Goal: Information Seeking & Learning: Learn about a topic

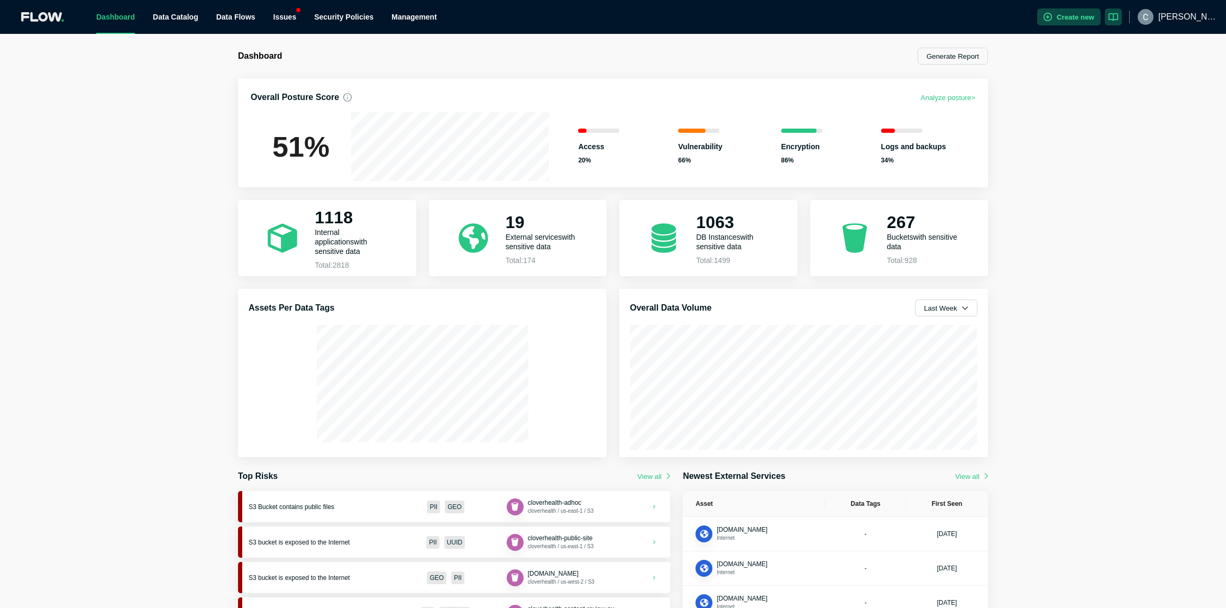
click at [1014, 16] on span "[PERSON_NAME].[PERSON_NAME]" at bounding box center [1187, 17] width 59 height 34
click at [1014, 48] on div "Profile" at bounding box center [1182, 46] width 53 height 11
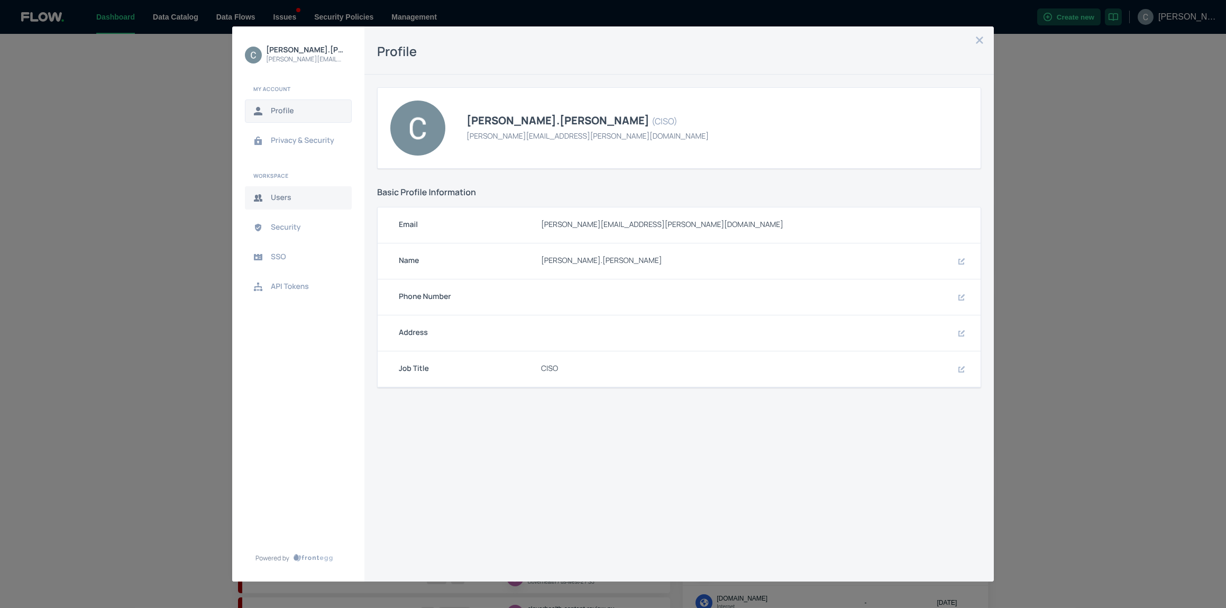
click at [292, 199] on span "Users" at bounding box center [307, 198] width 72 height 8
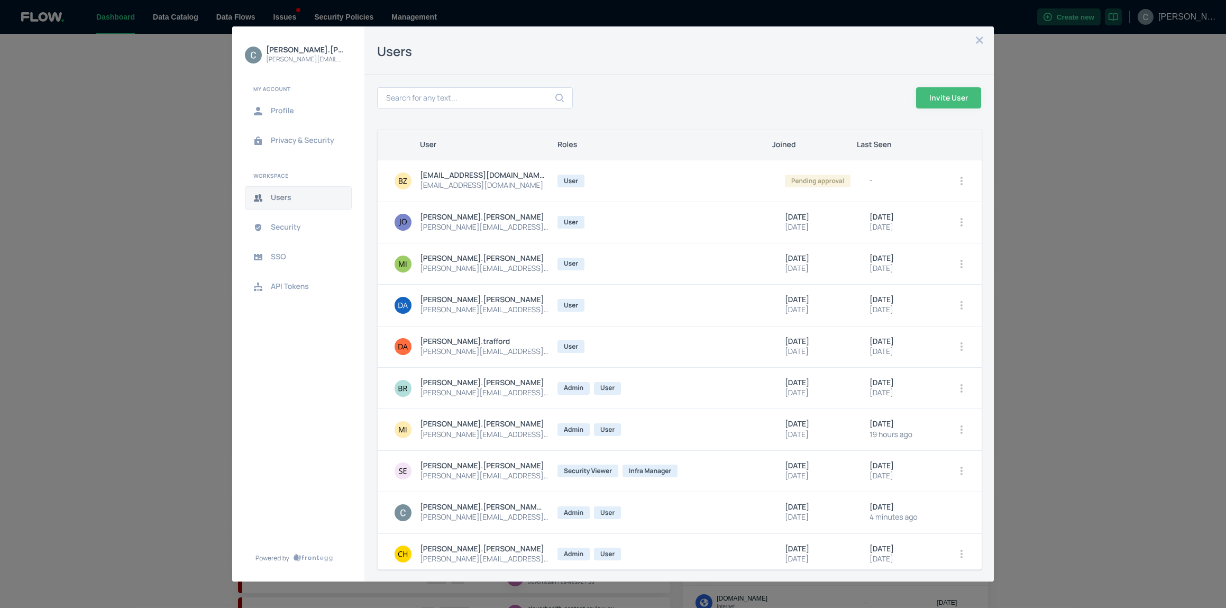
scroll to position [2, 0]
click at [957, 97] on button "Invite User" at bounding box center [948, 97] width 65 height 21
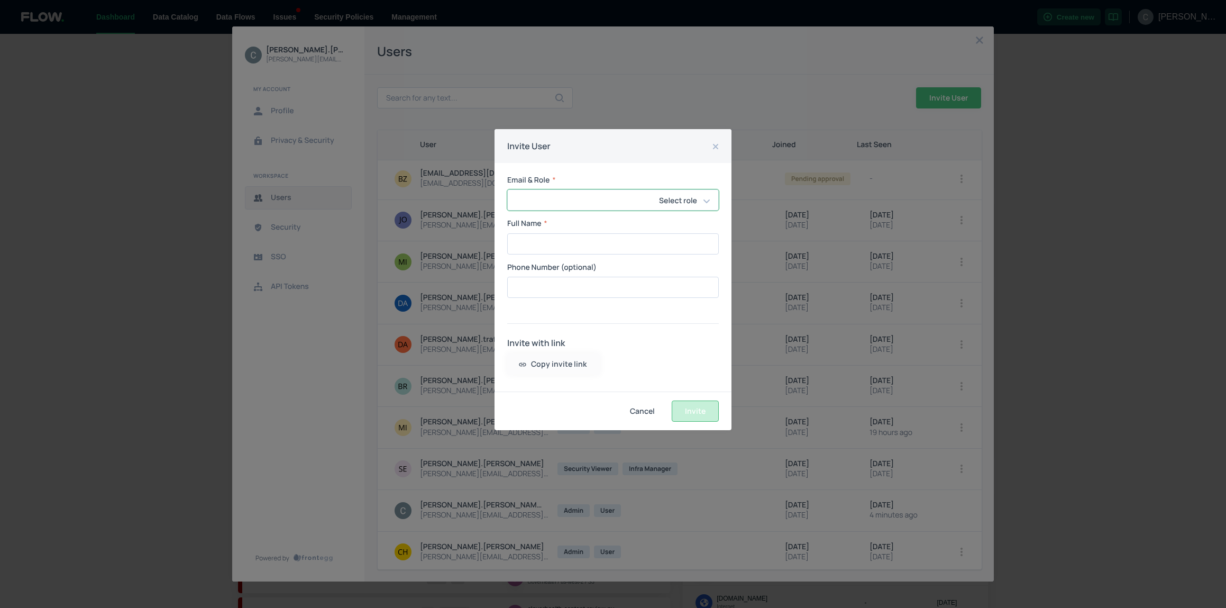
click at [558, 205] on input "Email & Role" at bounding box center [621, 200] width 227 height 20
type input "[PERSON_NAME][EMAIL_ADDRESS][PERSON_NAME][DOMAIN_NAME]"
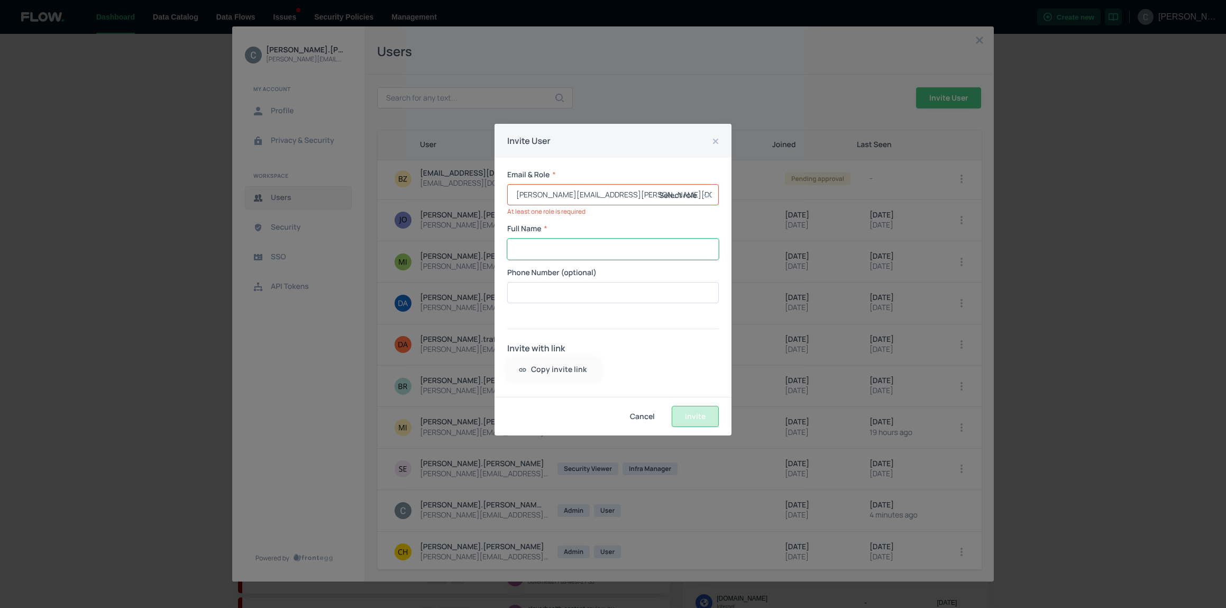
click at [570, 248] on input "Full Name" at bounding box center [613, 249] width 210 height 20
type input "[PERSON_NAME]"
click at [710, 196] on icon at bounding box center [706, 195] width 6 height 8
click at [673, 232] on input "checkbox" at bounding box center [670, 232] width 18 height 18
checkbox input "true"
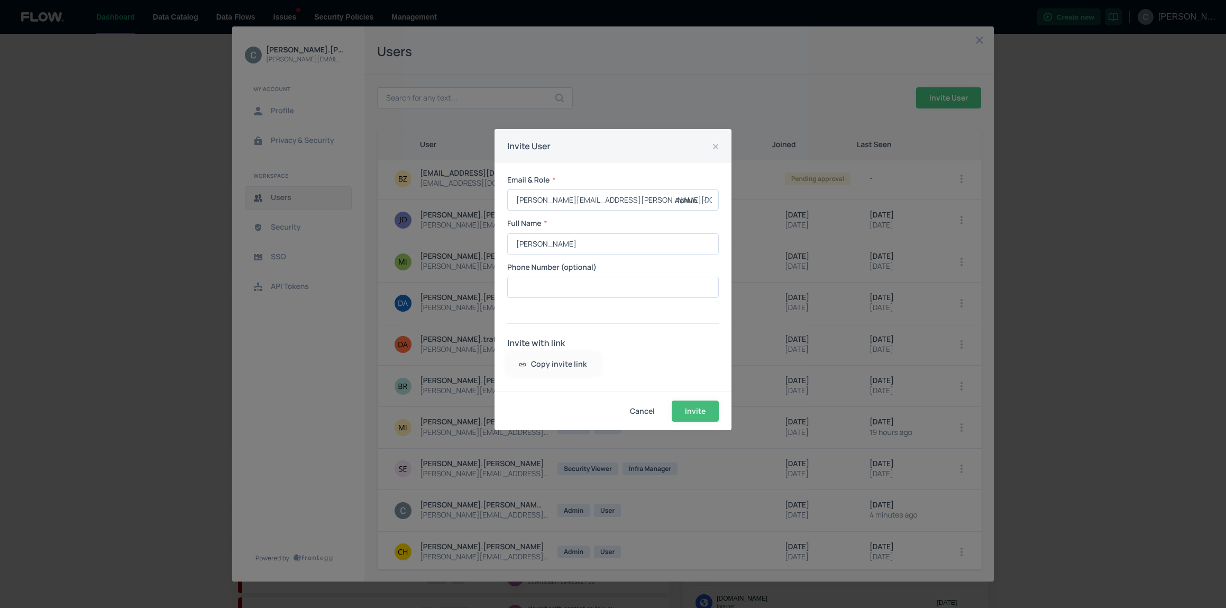
click at [570, 320] on div "Email & Role * [PERSON_NAME][EMAIL_ADDRESS][PERSON_NAME][DOMAIN_NAME] Admin ​ ​…" at bounding box center [612, 277] width 237 height 228
click at [564, 362] on button "Copy invite link" at bounding box center [553, 363] width 93 height 21
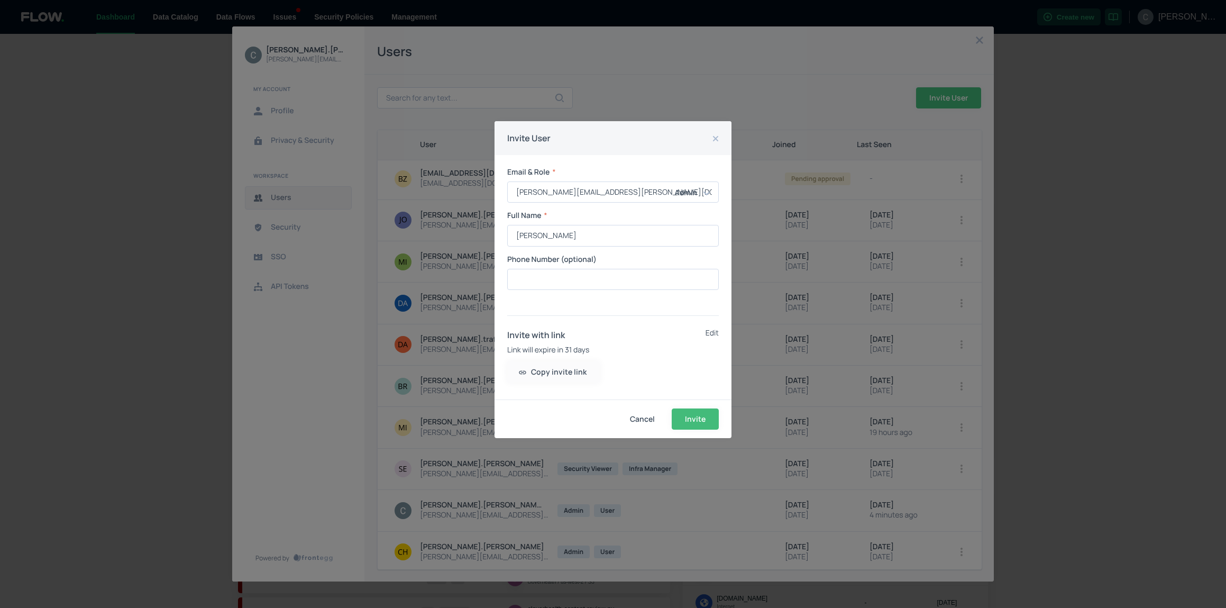
click at [700, 419] on button "Invite" at bounding box center [694, 418] width 47 height 21
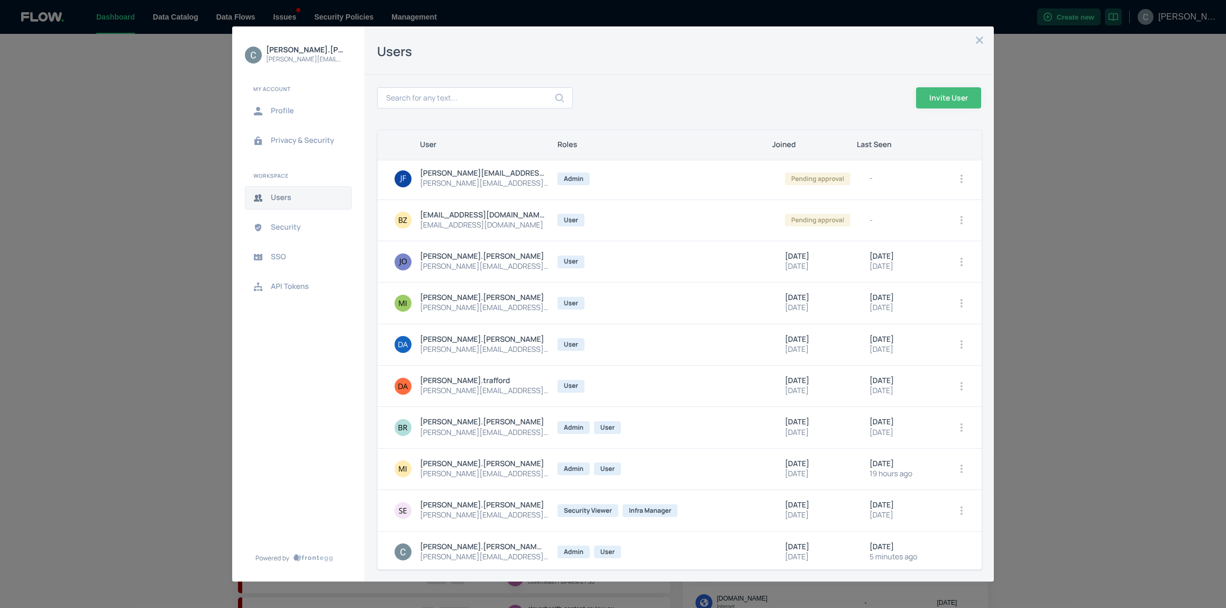
click at [960, 182] on button "open options" at bounding box center [961, 178] width 15 height 15
click at [282, 259] on div at bounding box center [613, 304] width 1226 height 608
click at [282, 257] on span "SSO" at bounding box center [307, 257] width 72 height 8
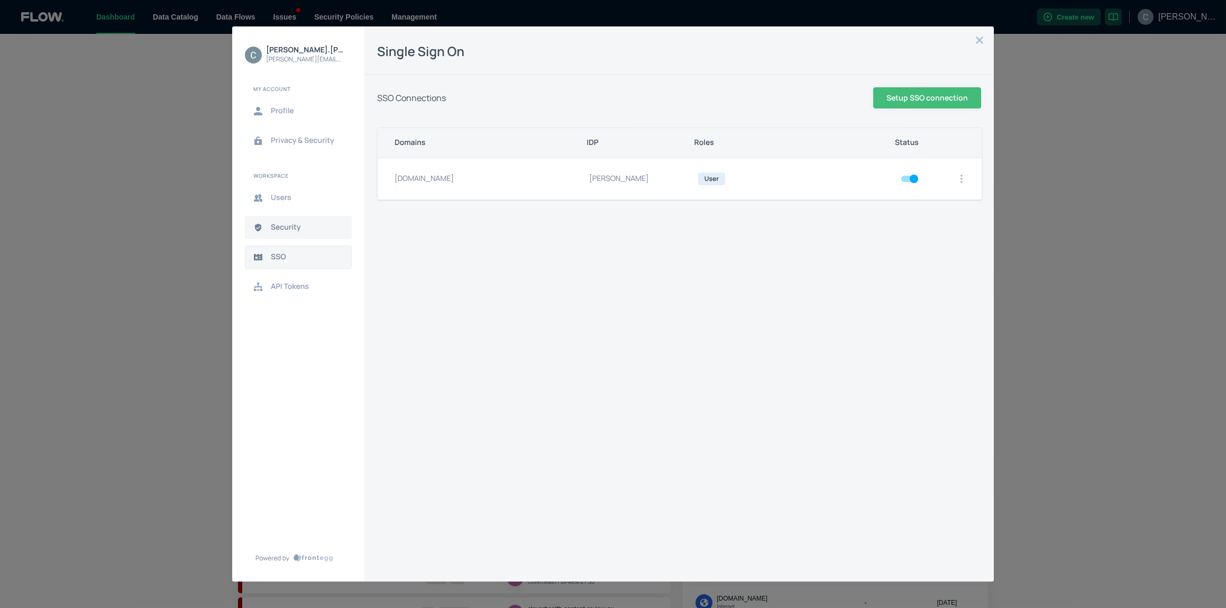
click at [291, 224] on span "Security" at bounding box center [307, 227] width 72 height 8
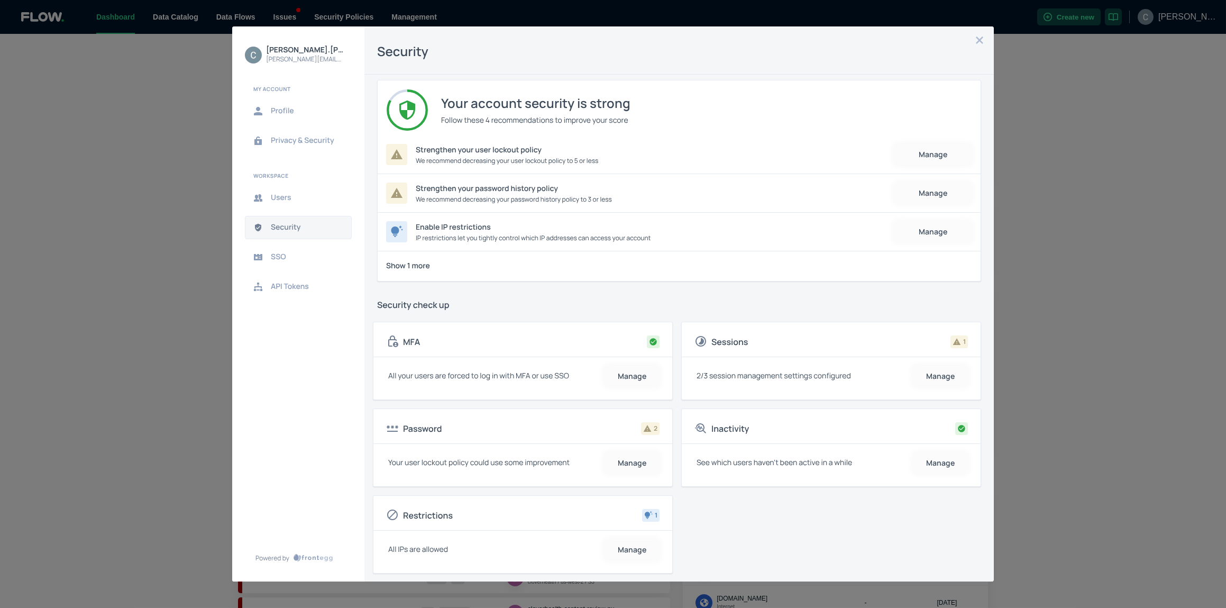
scroll to position [9, 0]
click at [946, 459] on button "Manage" at bounding box center [940, 460] width 55 height 21
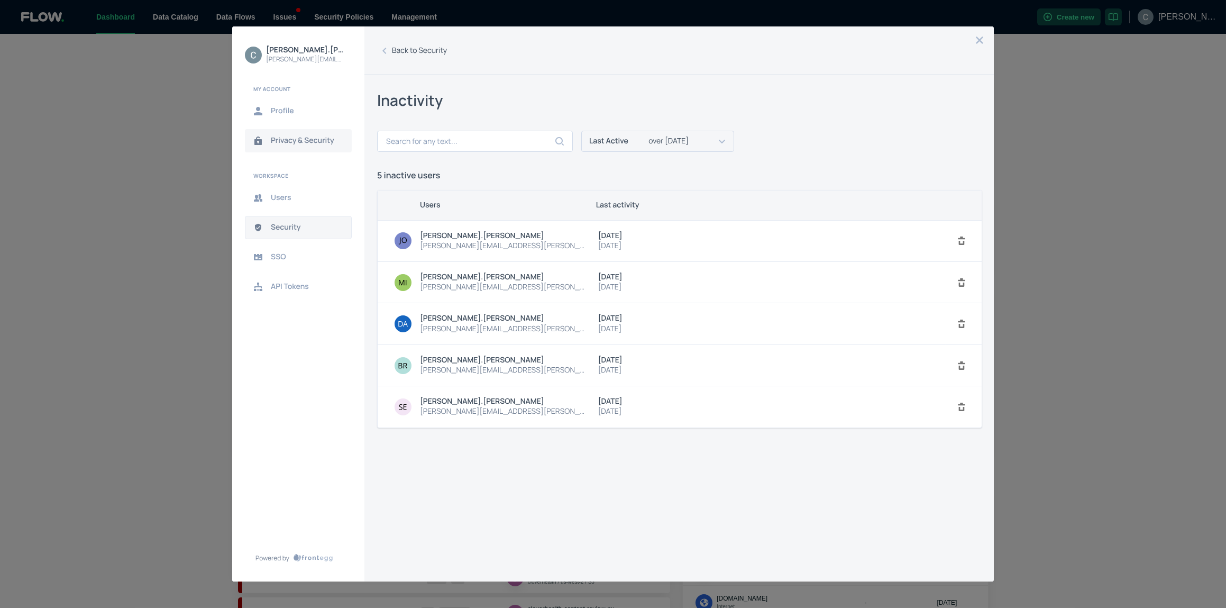
click at [288, 141] on span "Privacy & Security" at bounding box center [307, 140] width 72 height 8
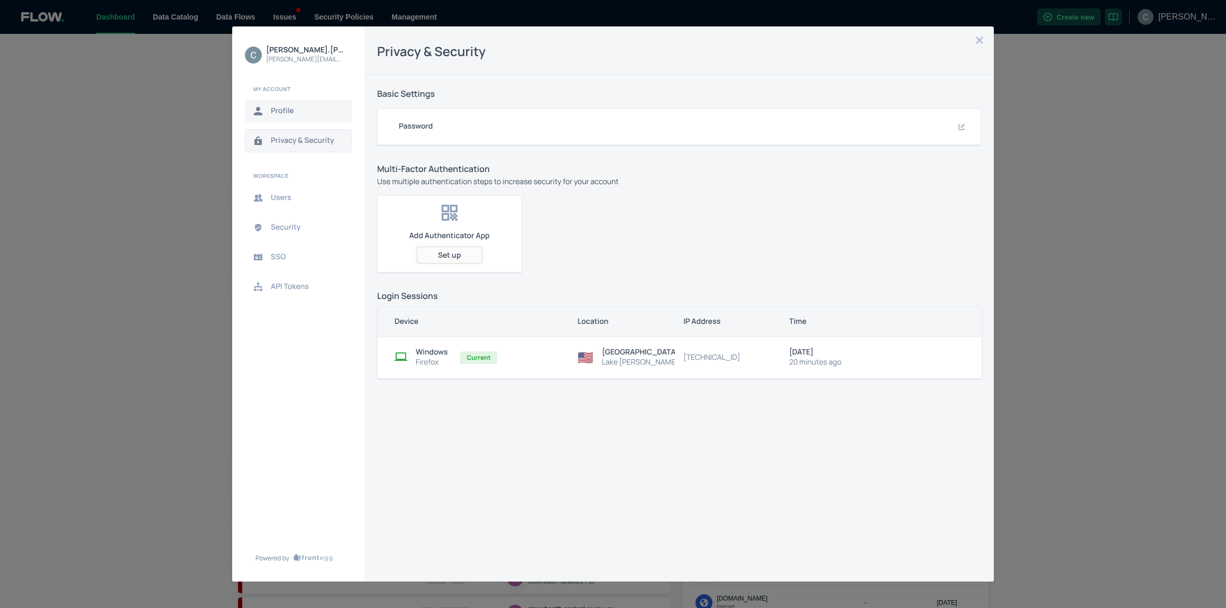
click at [283, 111] on span "Profile" at bounding box center [307, 111] width 72 height 8
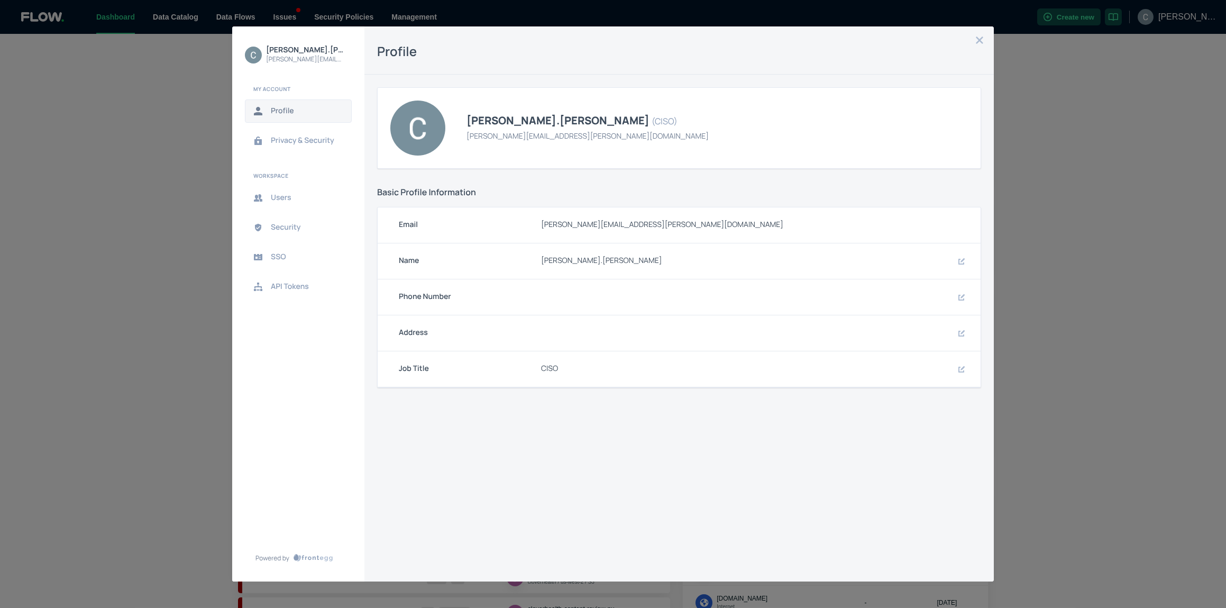
click at [978, 41] on icon "close admin-box" at bounding box center [979, 40] width 8 height 8
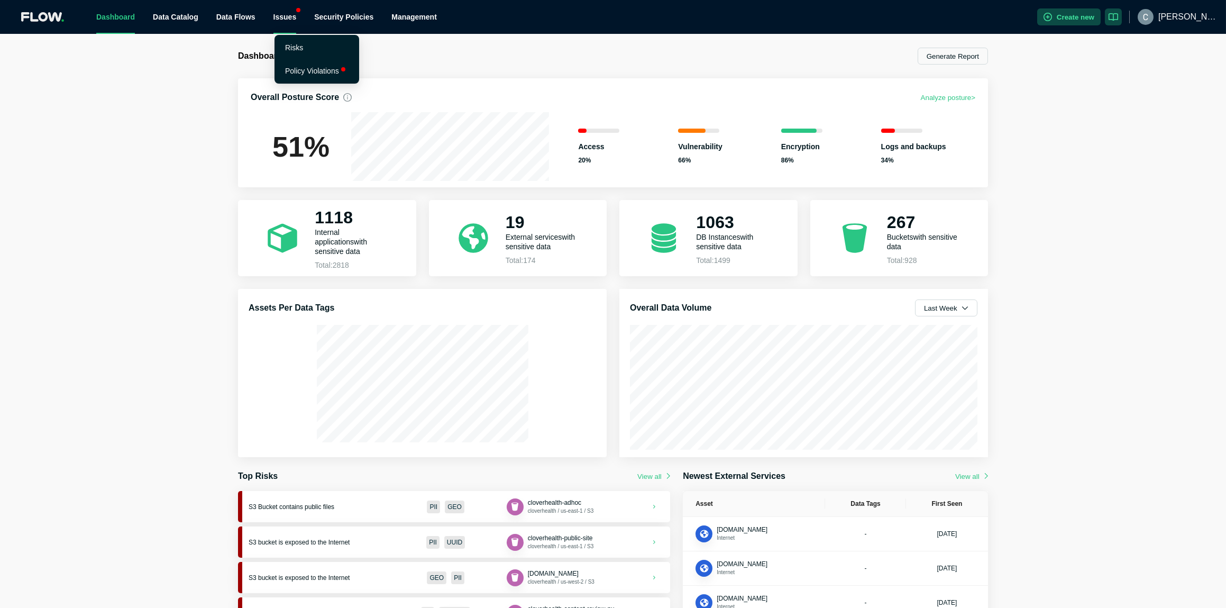
click at [282, 19] on div "Issues" at bounding box center [284, 17] width 23 height 34
click at [299, 69] on link "Policy Violations" at bounding box center [312, 71] width 54 height 8
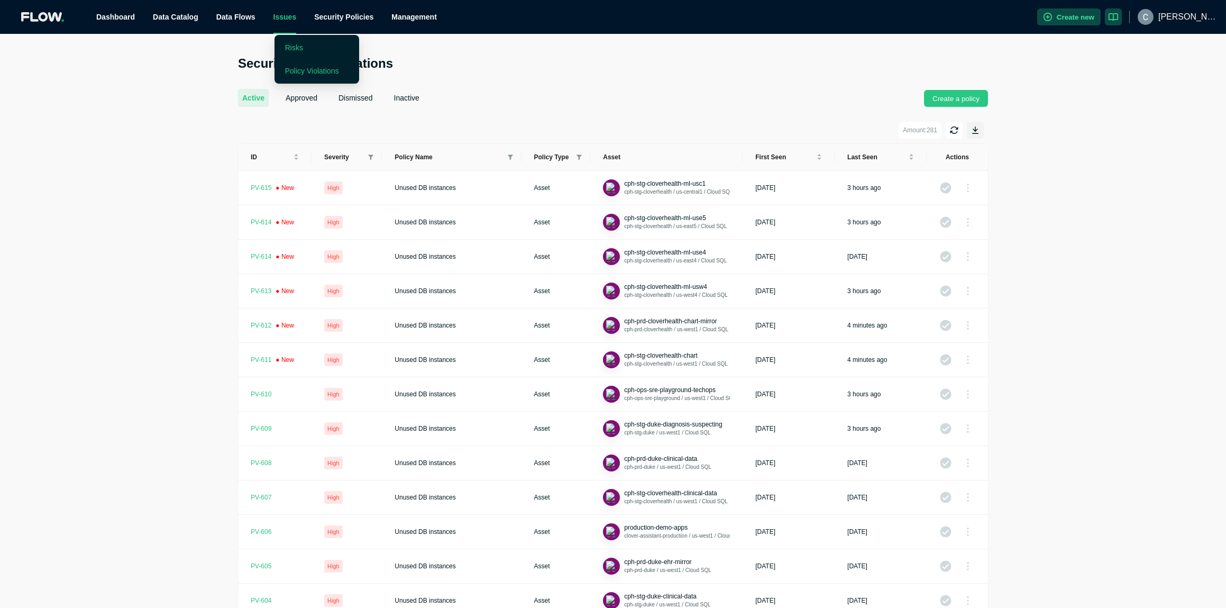
click at [290, 45] on link "Risks" at bounding box center [294, 47] width 18 height 8
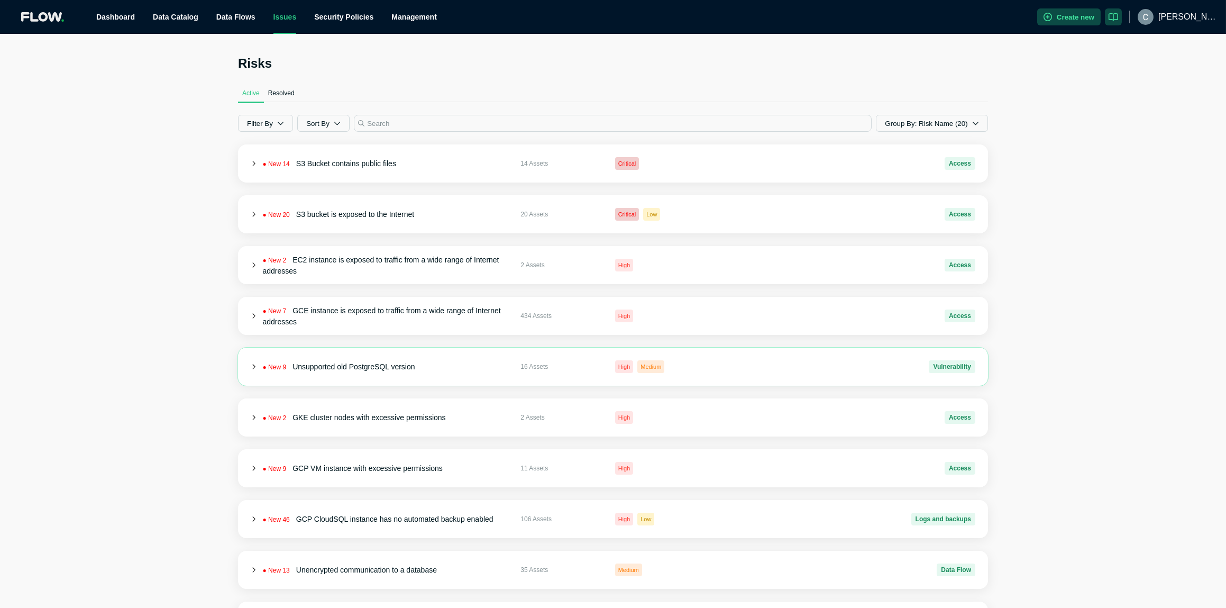
click at [252, 364] on icon at bounding box center [254, 367] width 6 height 6
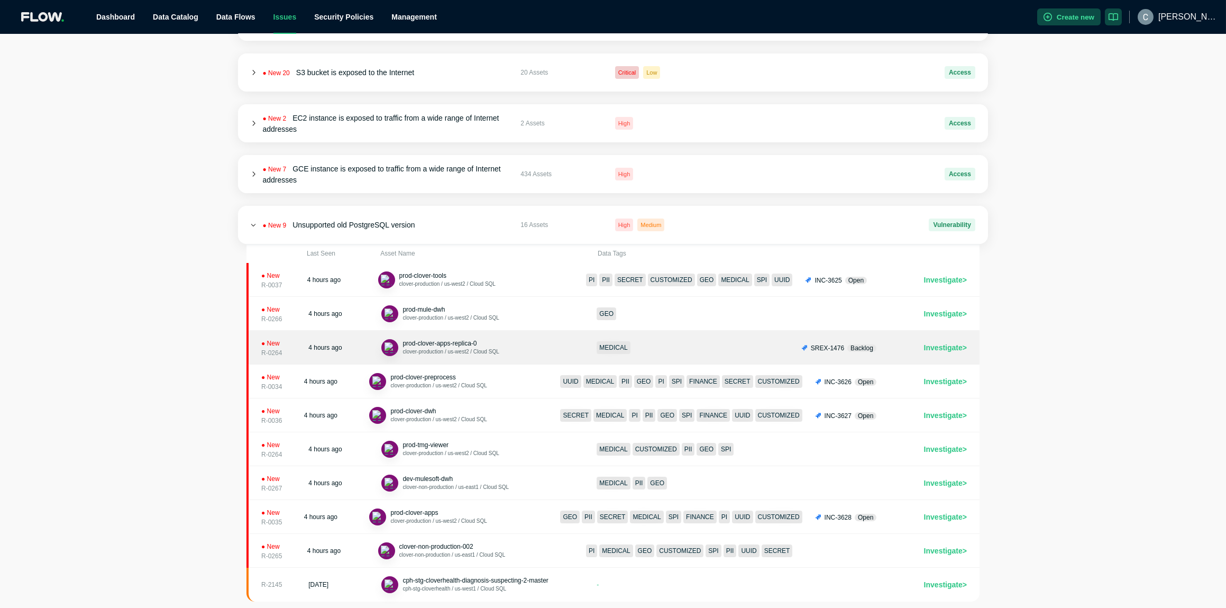
scroll to position [146, 0]
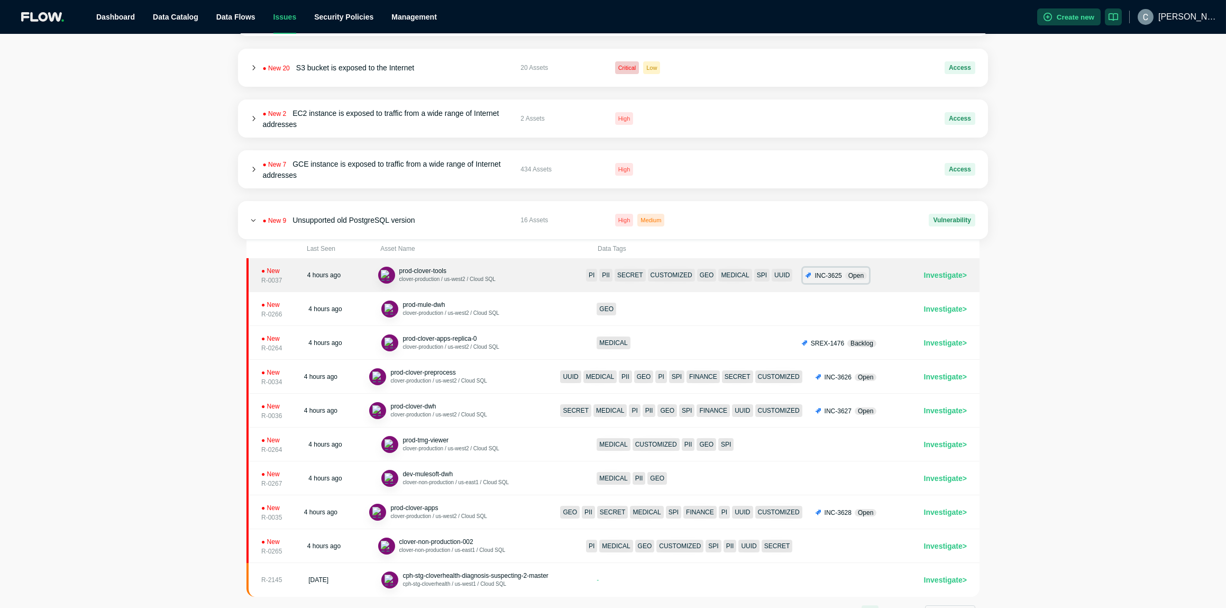
click at [832, 280] on div "INC-3625 Open" at bounding box center [839, 275] width 56 height 11
click at [439, 277] on span "clover-production / us-west2 / Cloud SQL" at bounding box center [447, 279] width 96 height 6
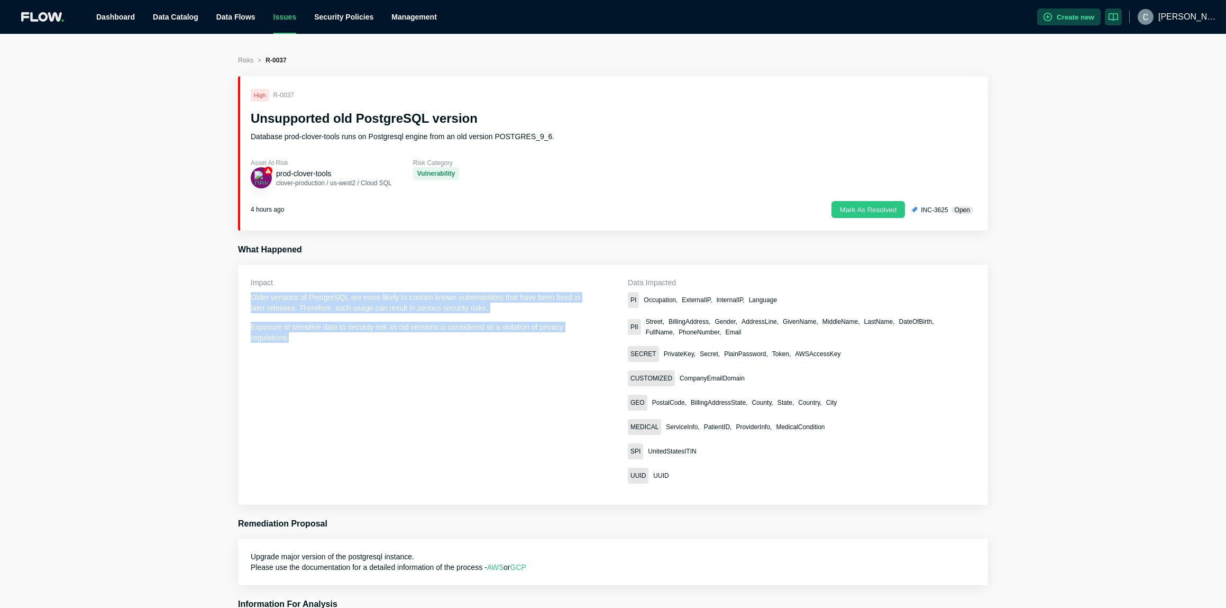
drag, startPoint x: 252, startPoint y: 297, endPoint x: 314, endPoint y: 346, distance: 78.6
click at [314, 346] on div "Impact Older versions of PostgreSQL are more likely to contain known vulnerabil…" at bounding box center [418, 384] width 335 height 215
copy div "Older versions of PostgreSQL are more likely to contain known vulnerabilities t…"
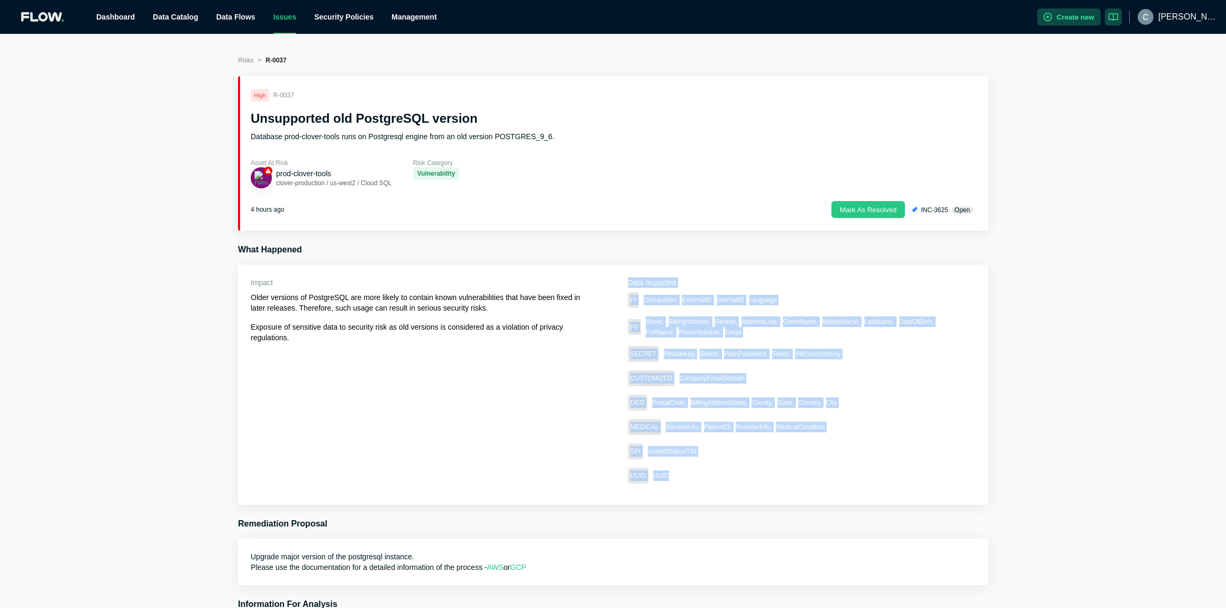
drag, startPoint x: 629, startPoint y: 282, endPoint x: 827, endPoint y: 482, distance: 281.2
click at [827, 482] on div "Data Impacted PI Occupation, ExternalIP, InternalIP, Language PII Street, Billi…" at bounding box center [795, 380] width 335 height 206
copy div "Data Impacted PI Occupation, ExternalIP, InternalIP, Language PII Street, Billi…"
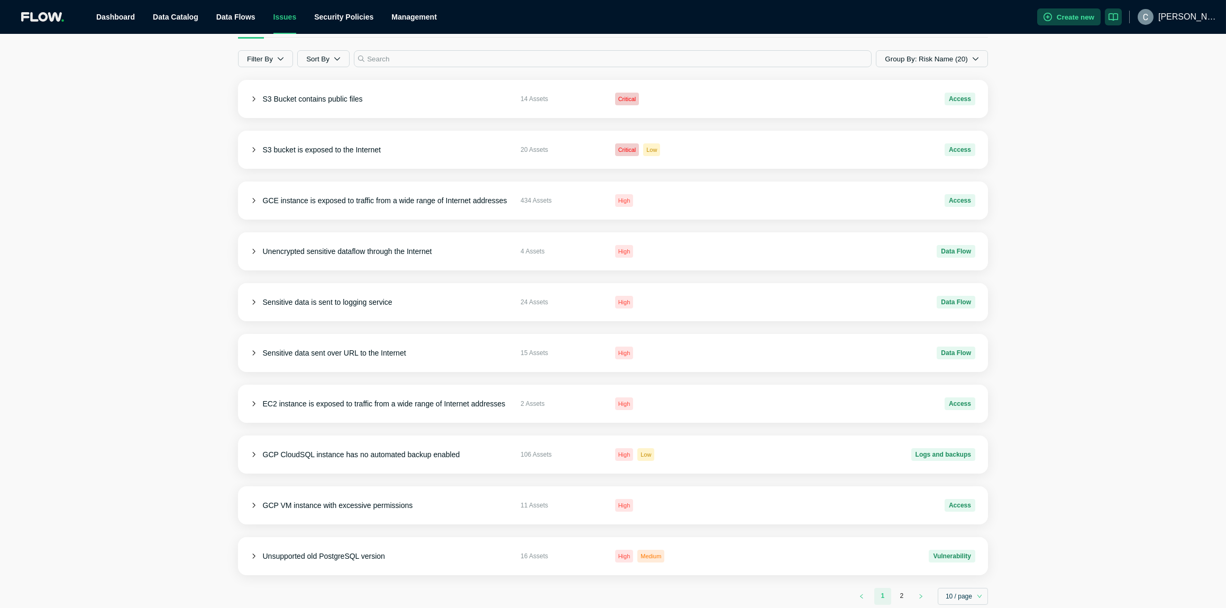
scroll to position [82, 0]
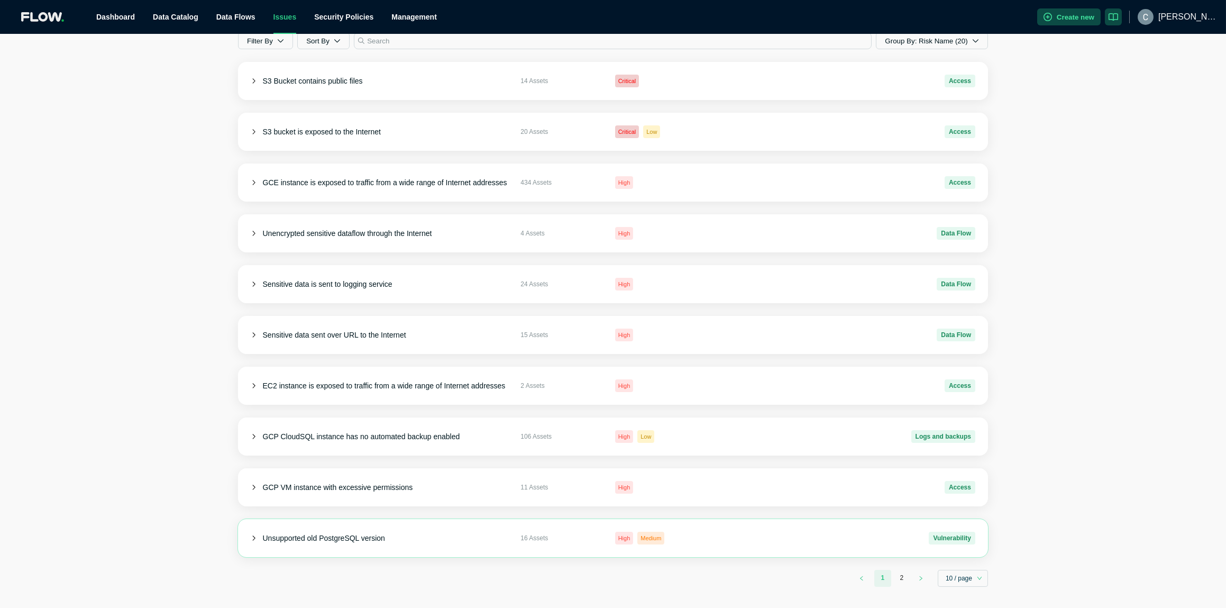
click at [253, 534] on div "Unsupported old PostgreSQL version 16 Assets High Medium Vulnerability" at bounding box center [613, 538] width 750 height 38
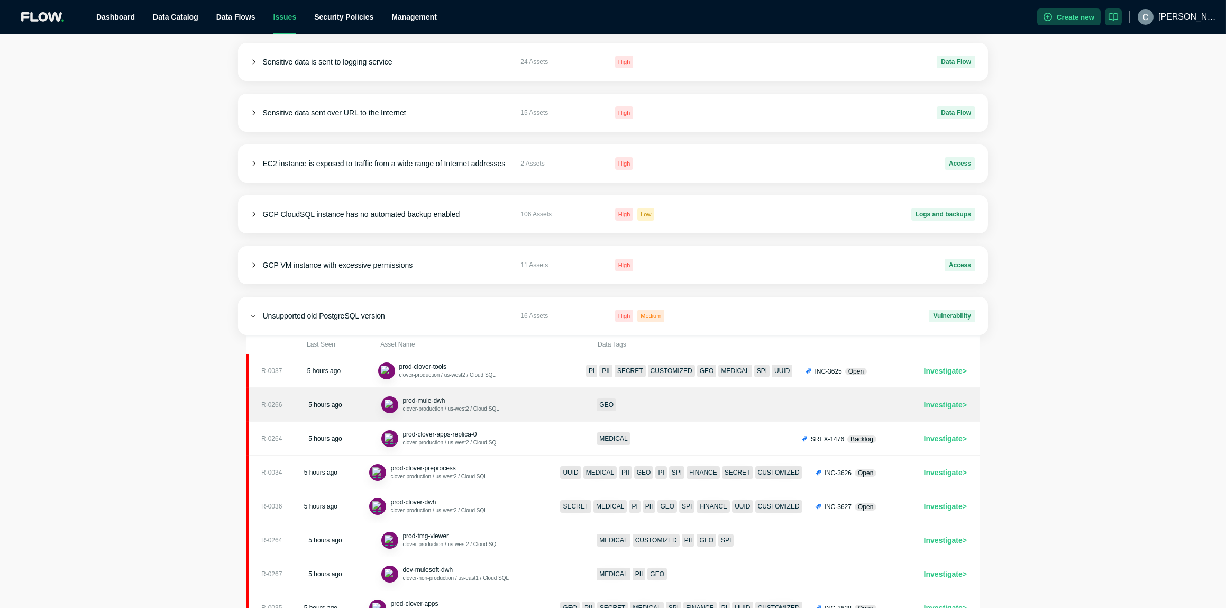
scroll to position [327, 0]
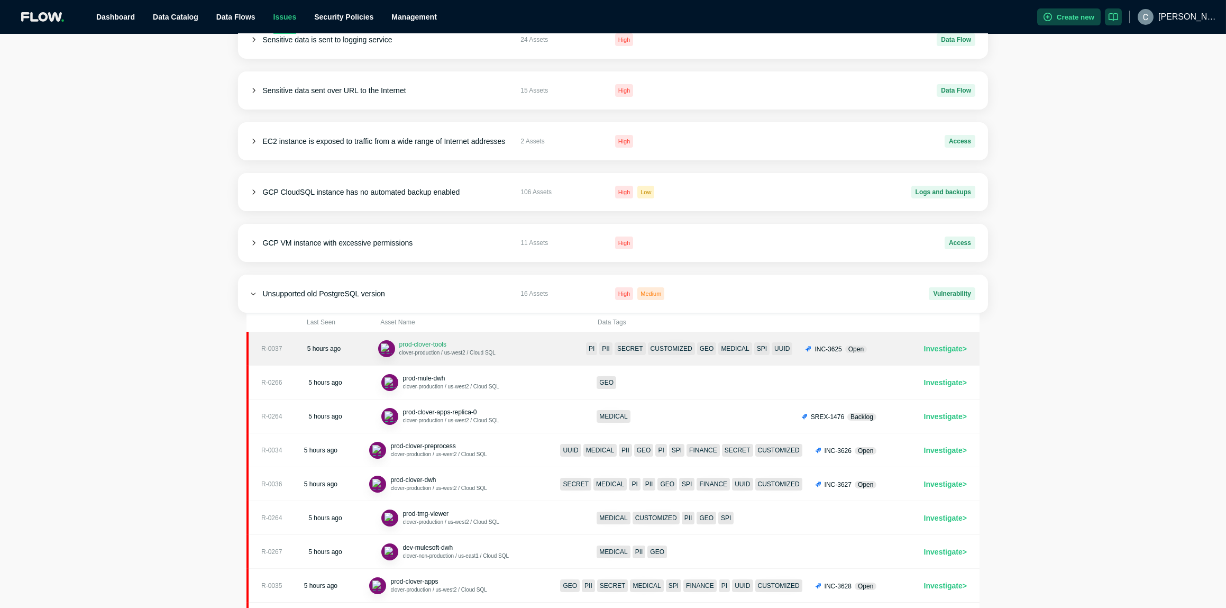
click at [427, 344] on span "prod-clover-tools" at bounding box center [422, 344] width 47 height 7
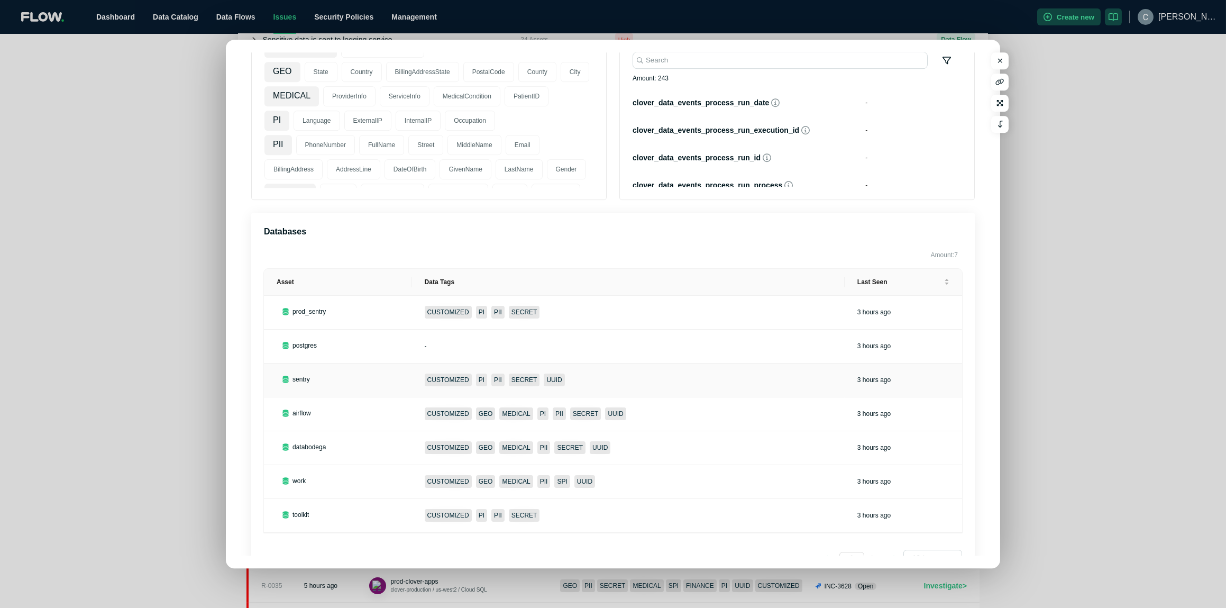
scroll to position [0, 0]
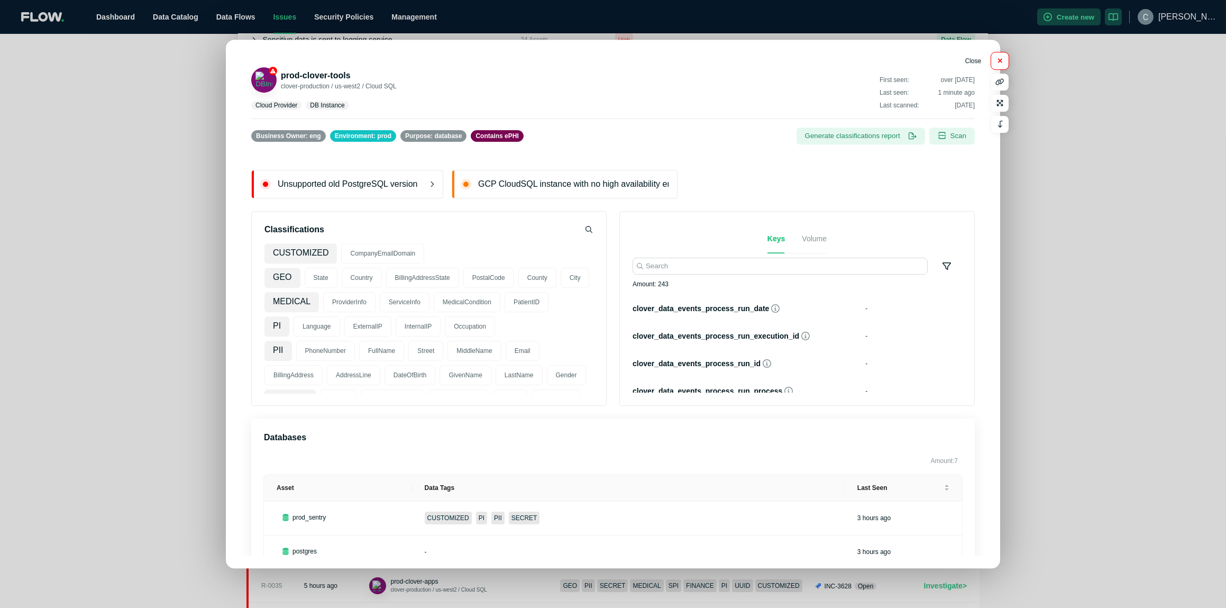
click at [998, 59] on icon "button" at bounding box center [1000, 61] width 4 height 4
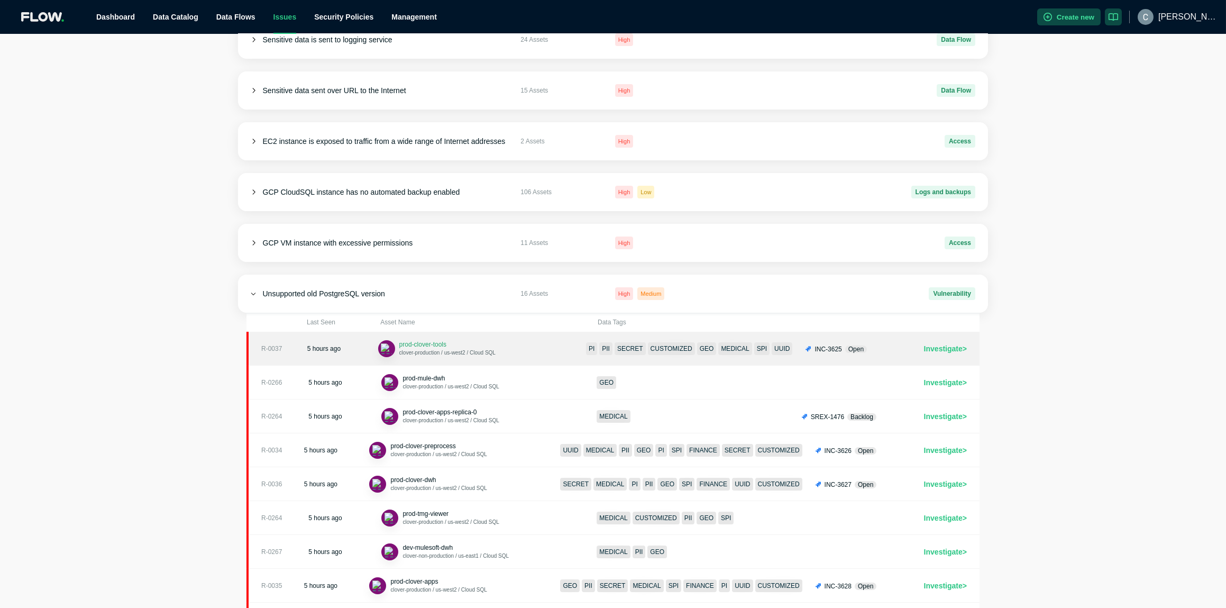
click at [442, 343] on span "prod-clover-tools" at bounding box center [422, 344] width 47 height 7
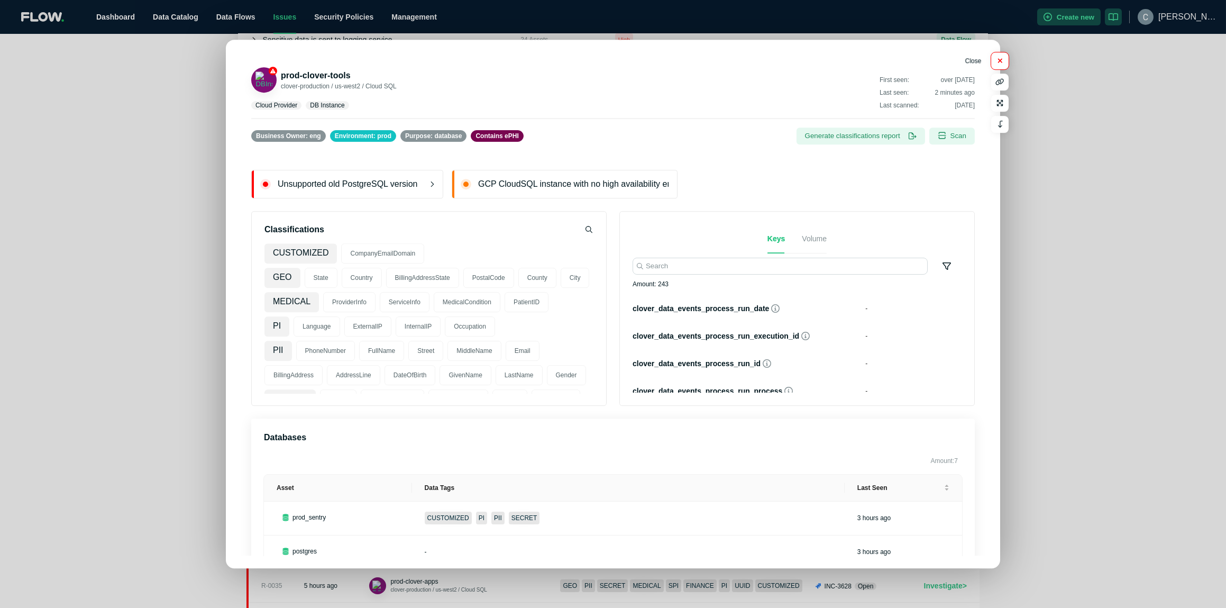
click at [994, 61] on button "button" at bounding box center [999, 60] width 17 height 17
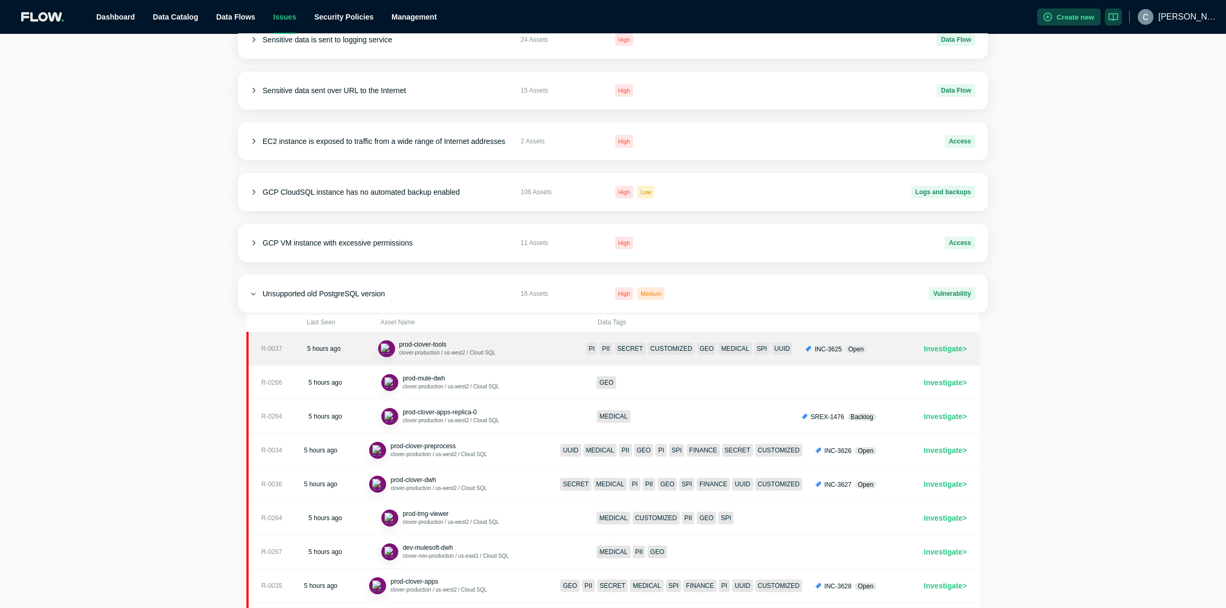
click at [551, 343] on link "R-0037 5 hours ago prod-clover-tools clover-production / us-west2 / Cloud SQL P…" at bounding box center [612, 349] width 733 height 34
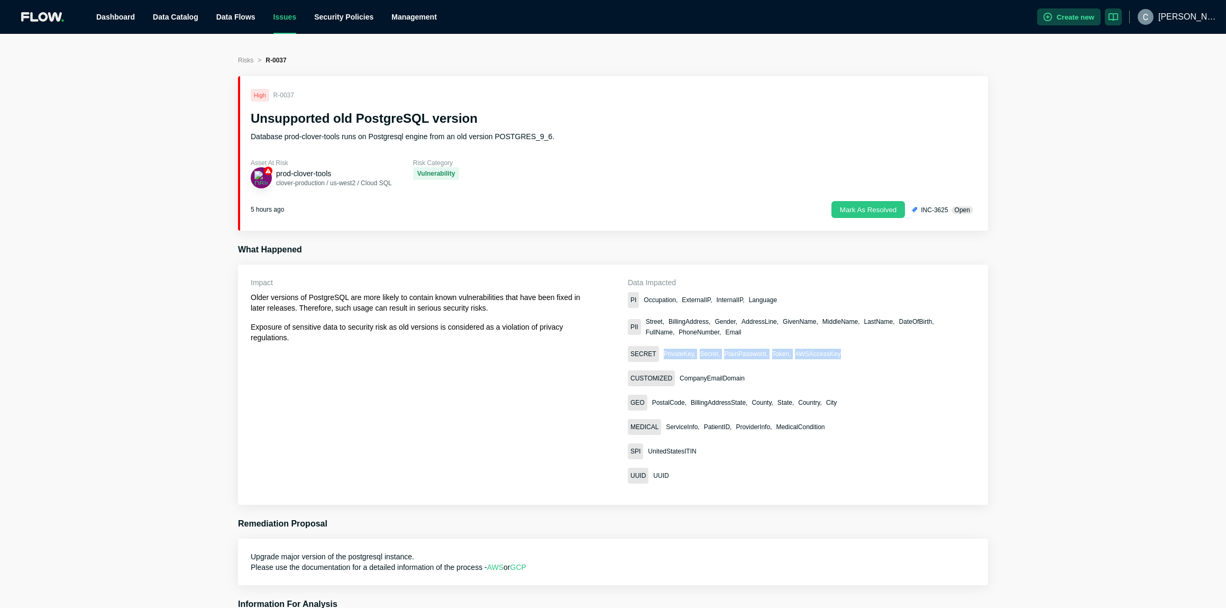
drag, startPoint x: 844, startPoint y: 356, endPoint x: 659, endPoint y: 361, distance: 185.1
click at [659, 361] on div "SECRET PrivateKey, Secret, PlainPassword, Token, AWSAccessKey" at bounding box center [795, 354] width 335 height 16
click at [1098, 386] on div "Risks > R-0037 High R-0037 Unsupported old PostgreSQL version Database prod-clo…" at bounding box center [613, 424] width 1226 height 738
